Goal: Navigation & Orientation: Find specific page/section

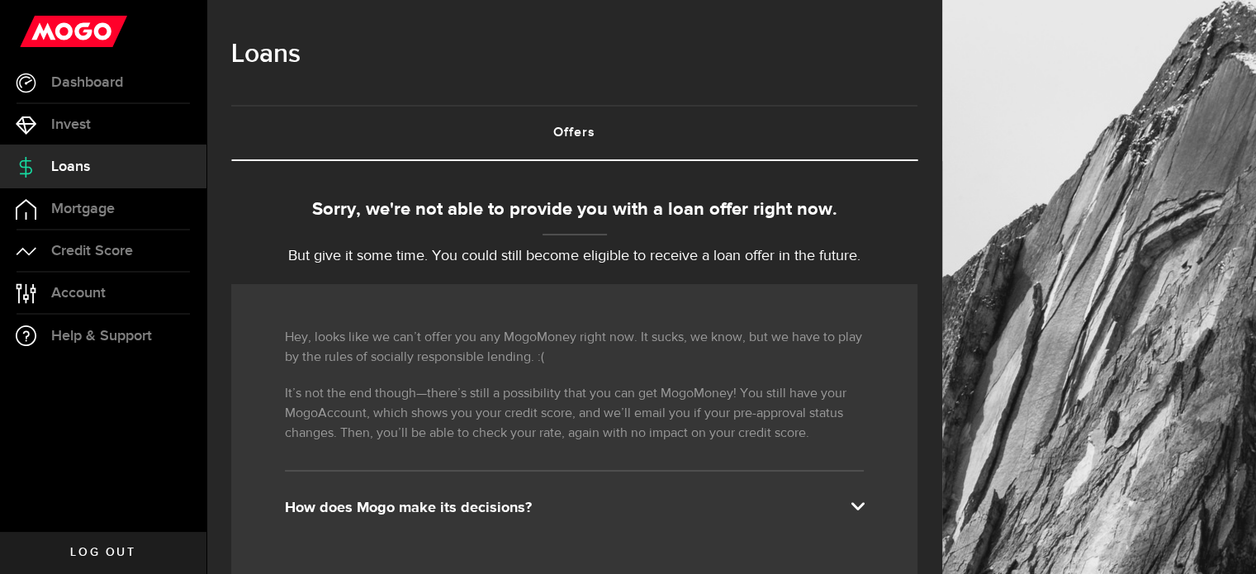
click at [863, 504] on span at bounding box center [856, 504] width 13 height 13
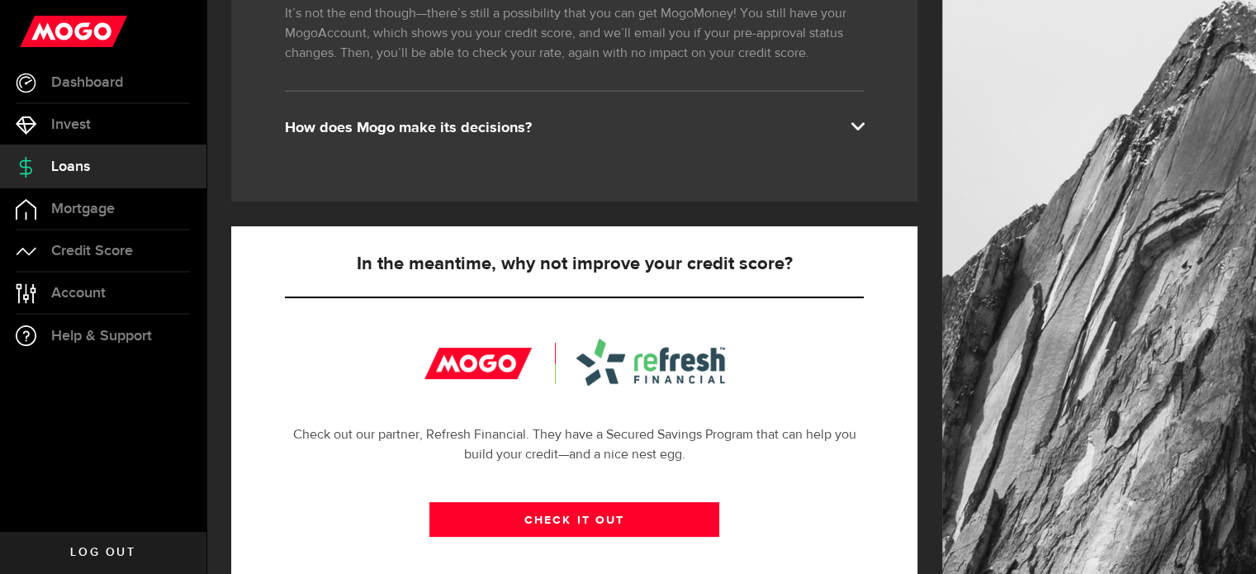
scroll to position [371, 0]
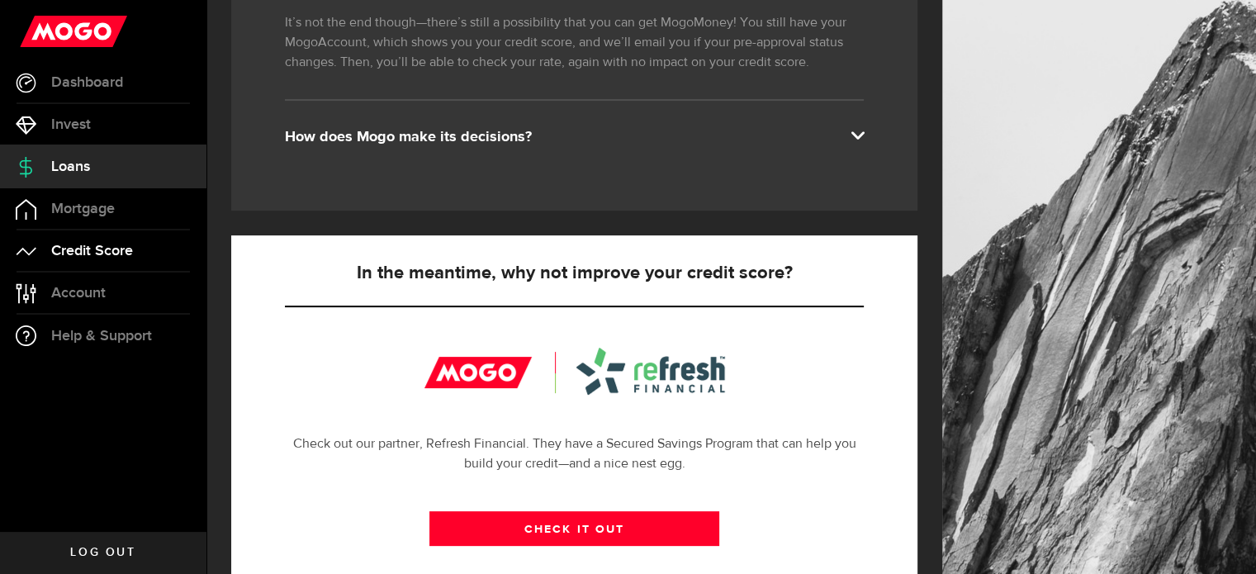
click at [85, 248] on span "Credit Score" at bounding box center [92, 251] width 82 height 15
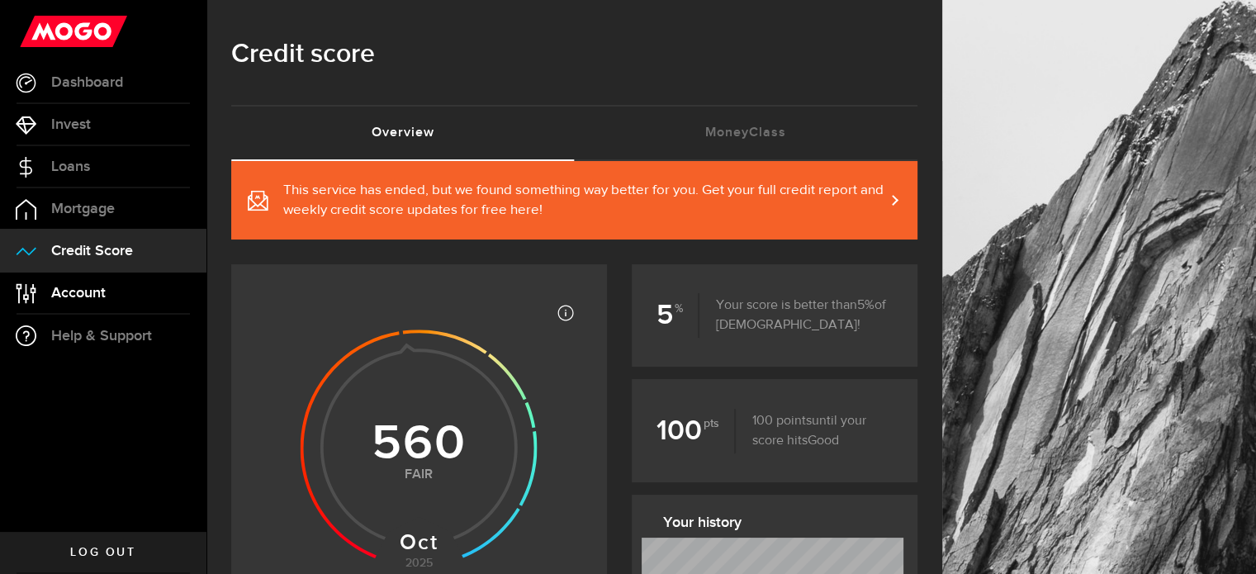
click at [106, 287] on link "Account Compte" at bounding box center [103, 292] width 206 height 41
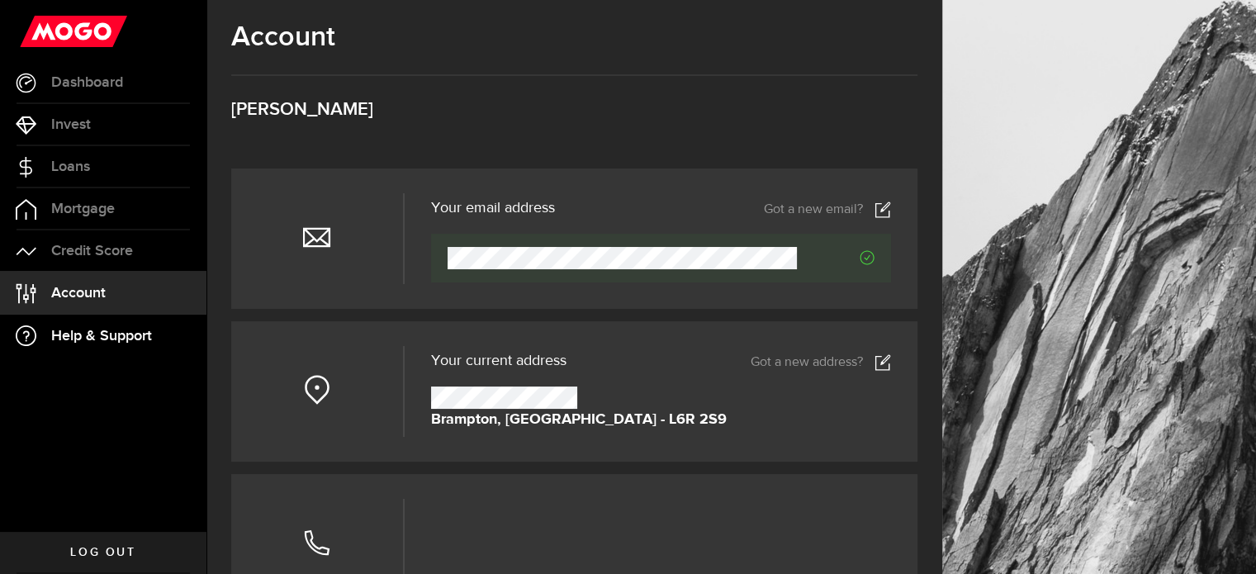
click at [116, 346] on link "Help & Support" at bounding box center [103, 336] width 206 height 42
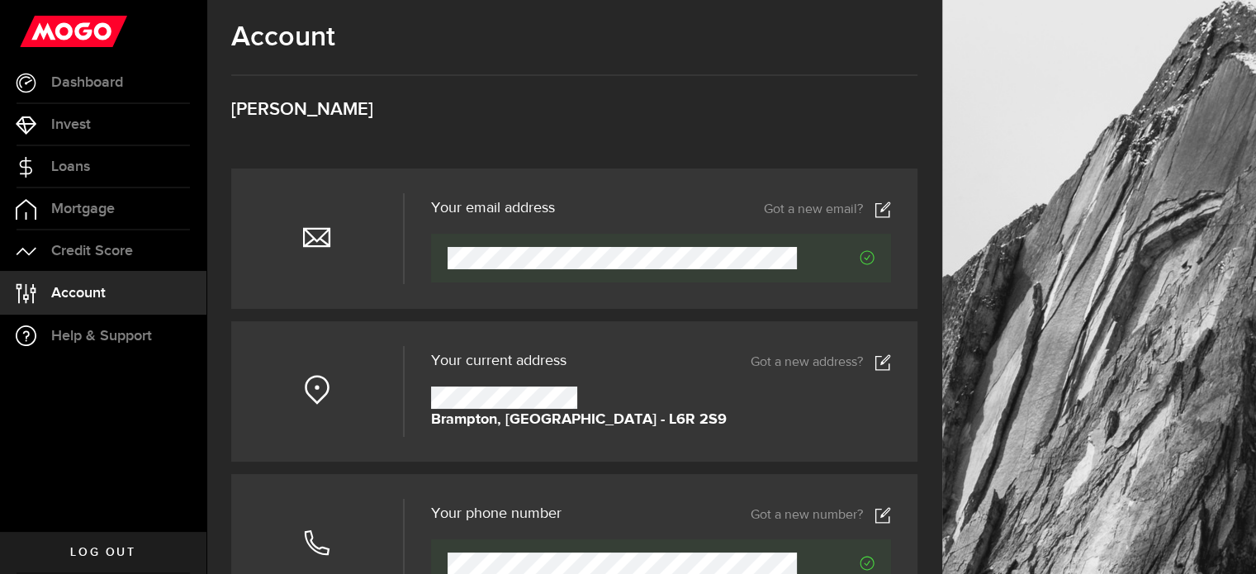
click at [125, 546] on span "Log out" at bounding box center [102, 552] width 65 height 12
